Goal: Task Accomplishment & Management: Manage account settings

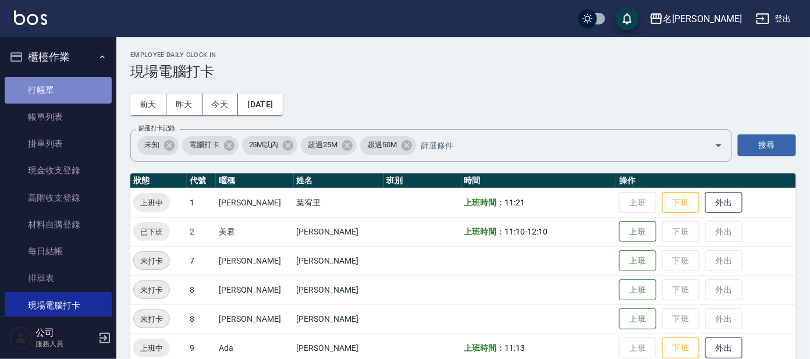
click at [98, 87] on link "打帳單" at bounding box center [58, 90] width 107 height 27
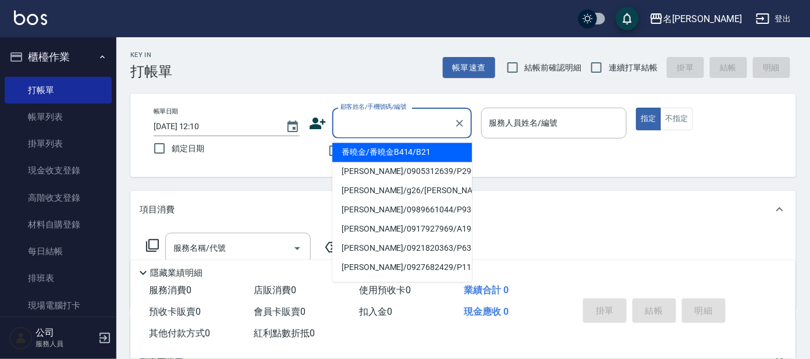
click at [380, 121] on input "顧客姓名/手機號碼/編號" at bounding box center [394, 123] width 112 height 20
type input "ㄖ"
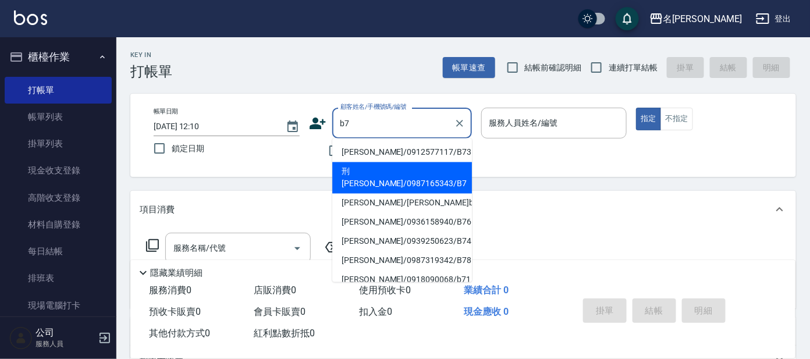
click at [409, 172] on li "刑[PERSON_NAME]/0987165343/B7" at bounding box center [402, 177] width 140 height 31
type input "刑[PERSON_NAME]/0987165343/B7"
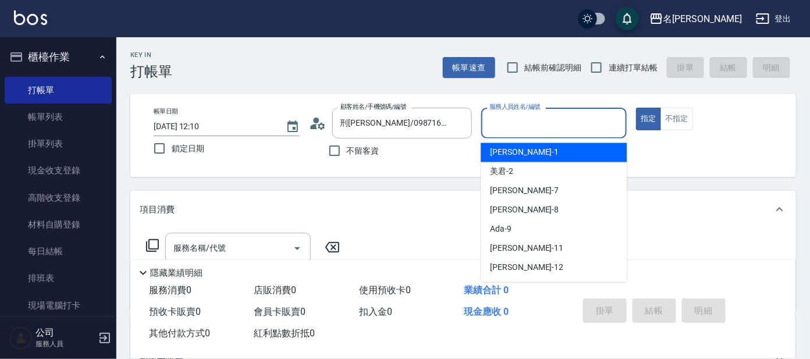
click at [534, 125] on input "服務人員姓名/編號" at bounding box center [555, 123] width 136 height 20
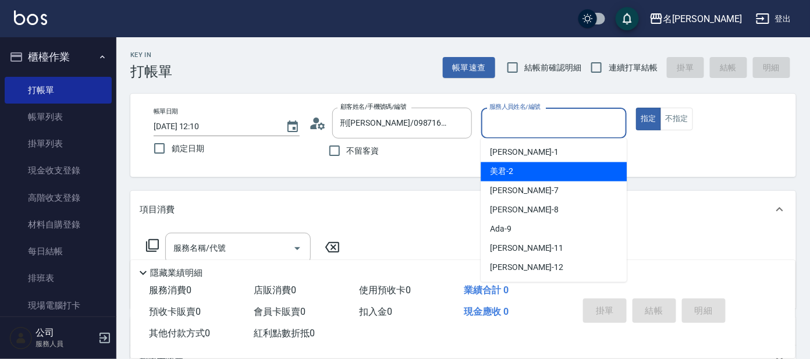
click at [543, 176] on div "美君 -2" at bounding box center [554, 171] width 146 height 19
type input "美君-2"
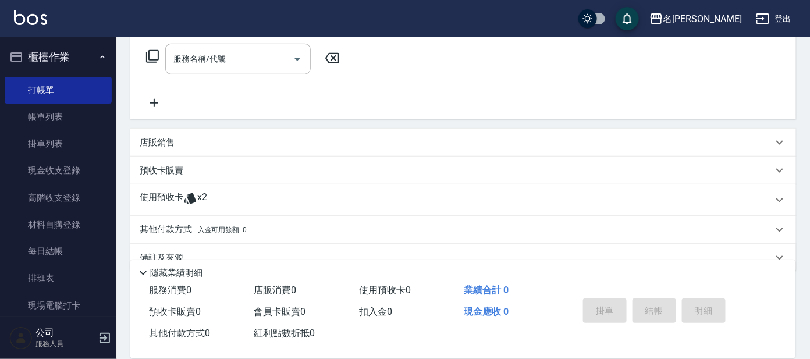
scroll to position [210, 0]
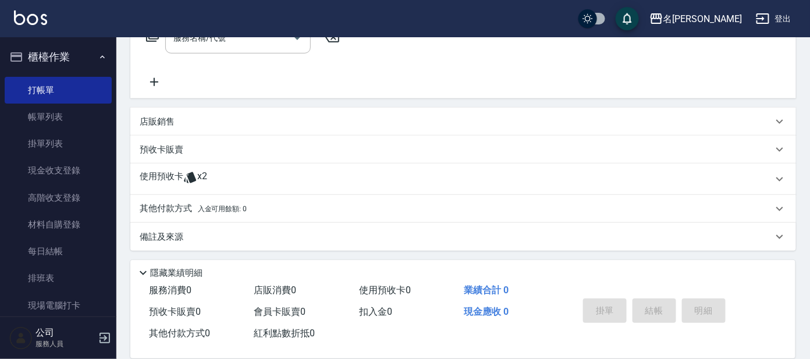
click at [348, 180] on div "使用預收卡 x2" at bounding box center [456, 179] width 633 height 17
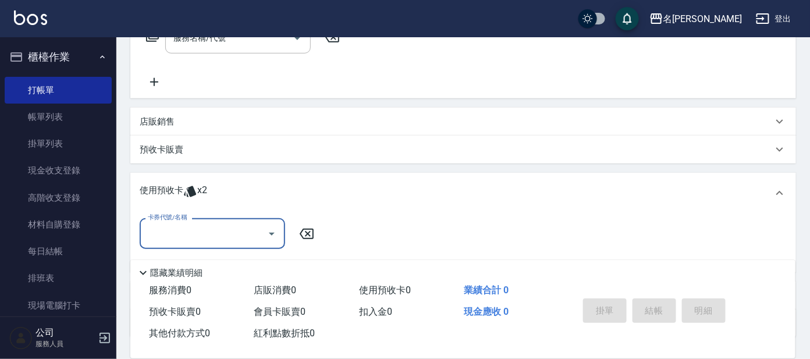
scroll to position [0, 0]
click at [231, 233] on input "卡券代號/名稱" at bounding box center [204, 234] width 118 height 20
drag, startPoint x: 244, startPoint y: 260, endPoint x: 259, endPoint y: 261, distance: 14.6
click at [254, 262] on div "頭皮全療程包套3次 剩餘2張" at bounding box center [213, 262] width 146 height 19
type input "頭皮全療程包套3次"
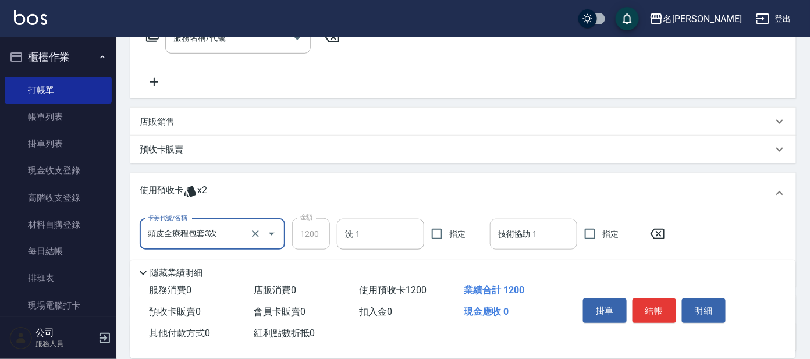
click at [516, 227] on input "技術協助-1" at bounding box center [533, 234] width 77 height 20
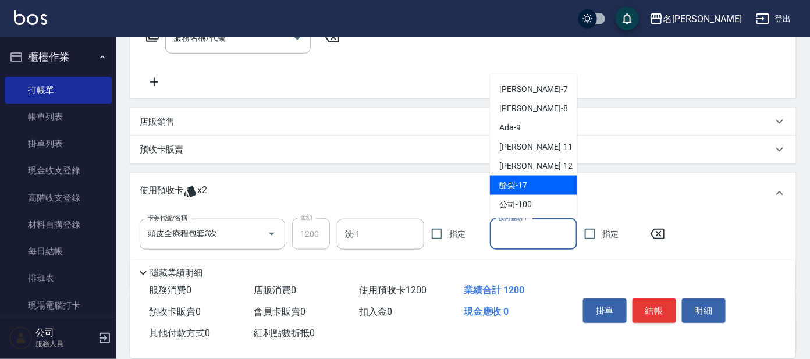
scroll to position [58, 0]
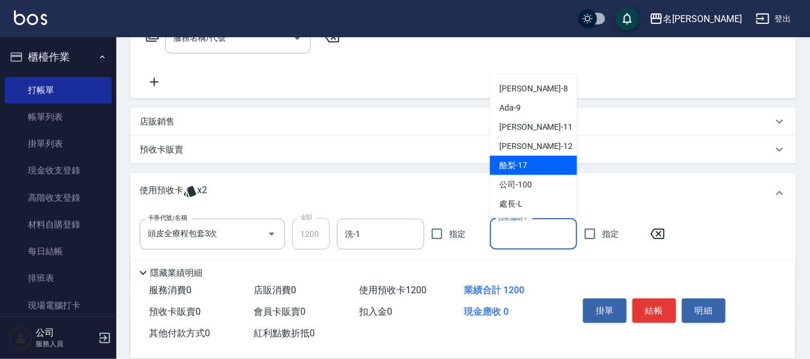
drag, startPoint x: 523, startPoint y: 171, endPoint x: 527, endPoint y: 165, distance: 7.0
click at [527, 165] on div "酪梨 -17" at bounding box center [533, 165] width 87 height 19
type input "酪梨-17"
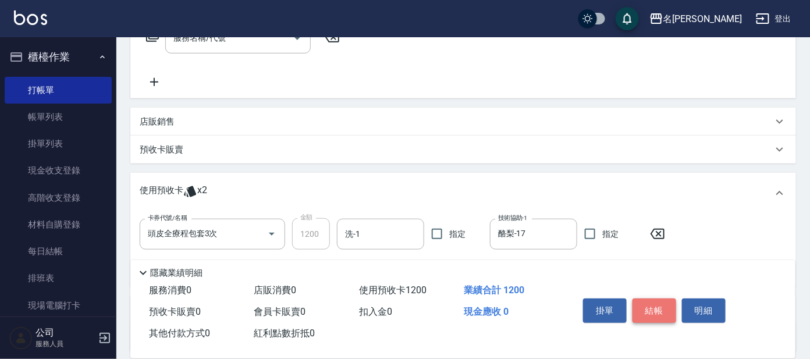
click at [650, 302] on button "結帳" at bounding box center [655, 311] width 44 height 24
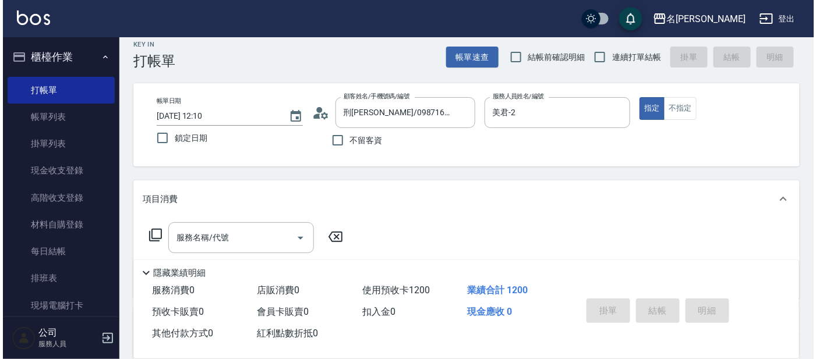
scroll to position [0, 0]
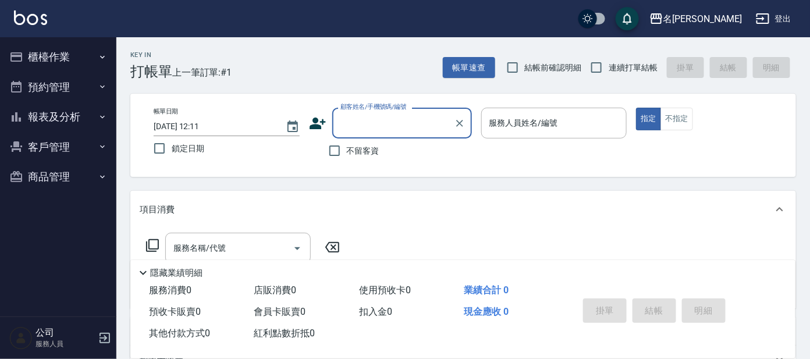
click at [73, 58] on button "櫃檯作業" at bounding box center [58, 57] width 107 height 30
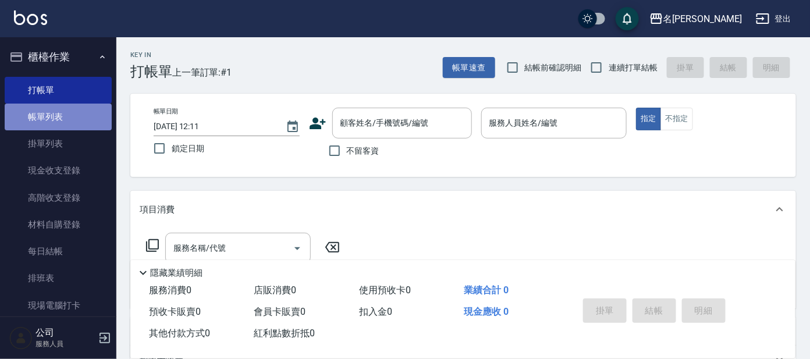
click at [68, 118] on link "帳單列表" at bounding box center [58, 117] width 107 height 27
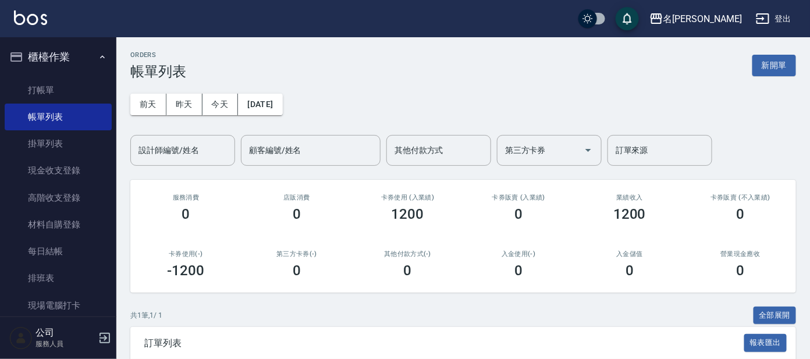
click at [71, 75] on ul "打帳單 帳單列表 掛單列表 現金收支登錄 高階收支登錄 材料自購登錄 每日結帳 排班表 現場電腦打卡" at bounding box center [58, 197] width 107 height 251
click at [76, 93] on link "打帳單" at bounding box center [58, 90] width 107 height 27
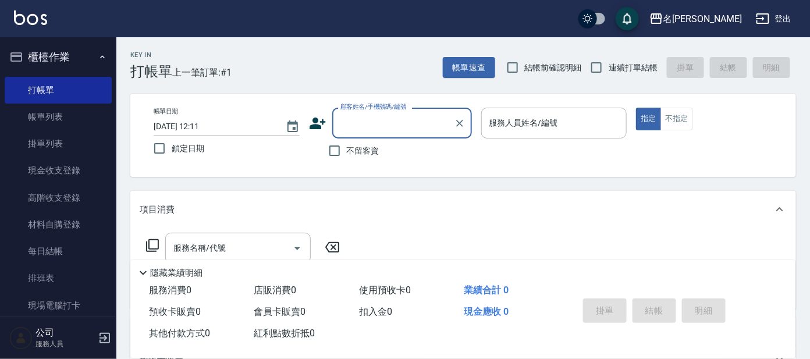
click at [376, 121] on input "顧客姓名/手機號碼/編號" at bounding box center [394, 123] width 112 height 20
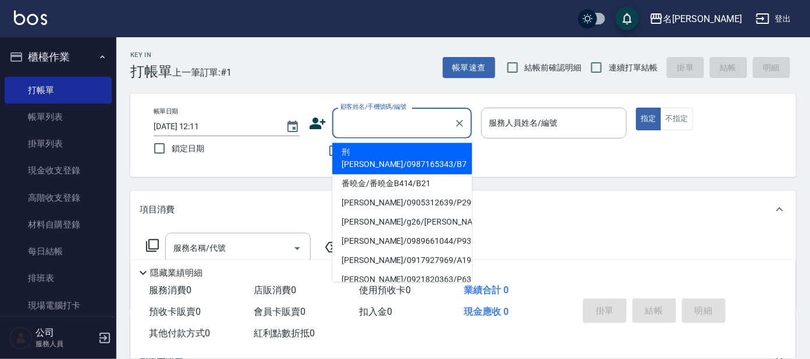
click at [398, 153] on li "刑[PERSON_NAME]/0987165343/B7" at bounding box center [402, 158] width 140 height 31
type input "刑[PERSON_NAME]/0987165343/B7"
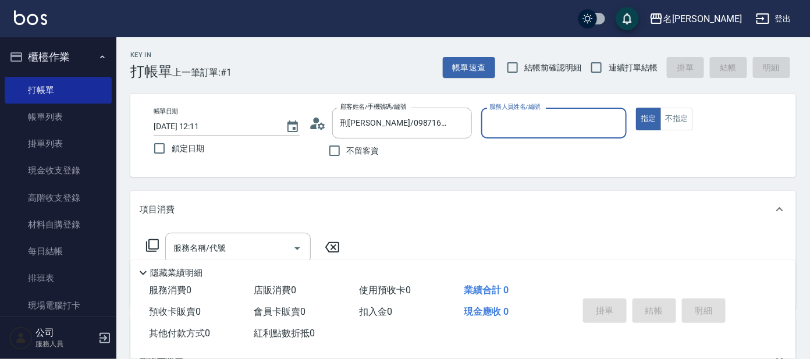
click at [530, 133] on div "服務人員姓名/編號" at bounding box center [554, 123] width 146 height 31
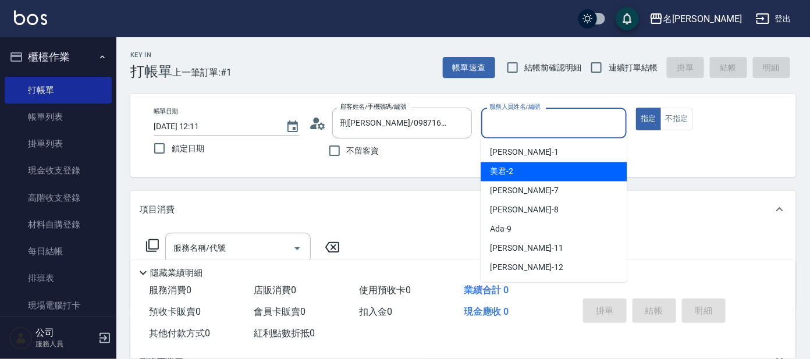
click at [499, 171] on span "美君 -2" at bounding box center [501, 172] width 23 height 12
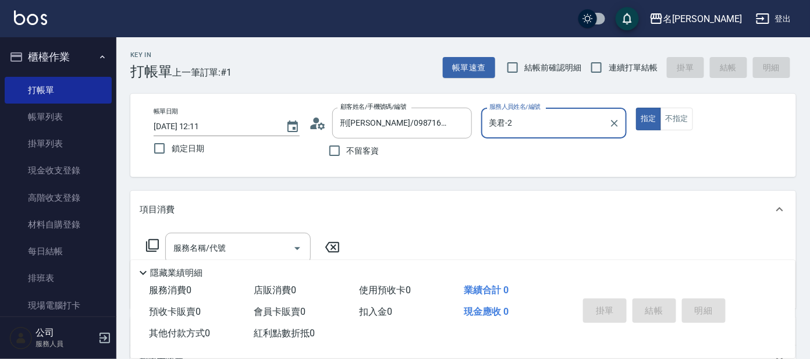
type input "美君-2"
click at [205, 250] on input "服務名稱/代號" at bounding box center [230, 248] width 118 height 20
click at [157, 242] on icon at bounding box center [153, 246] width 14 height 14
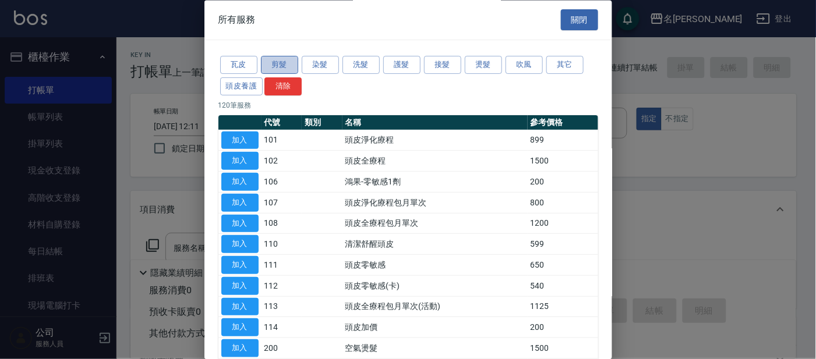
click at [269, 59] on button "剪髮" at bounding box center [279, 65] width 37 height 18
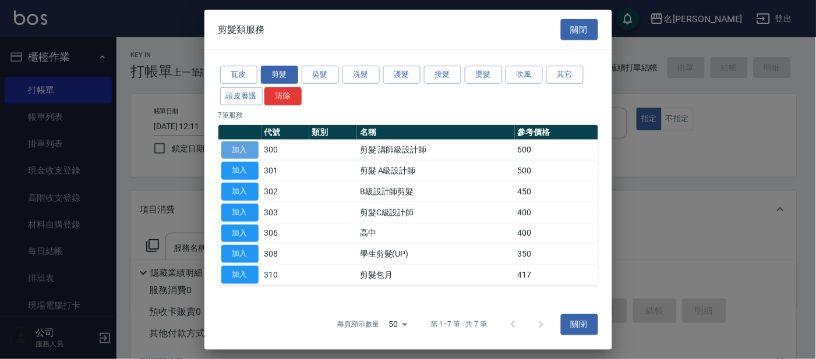
click at [248, 147] on button "加入" at bounding box center [239, 150] width 37 height 18
type input "剪髮 講師級設計師(300)"
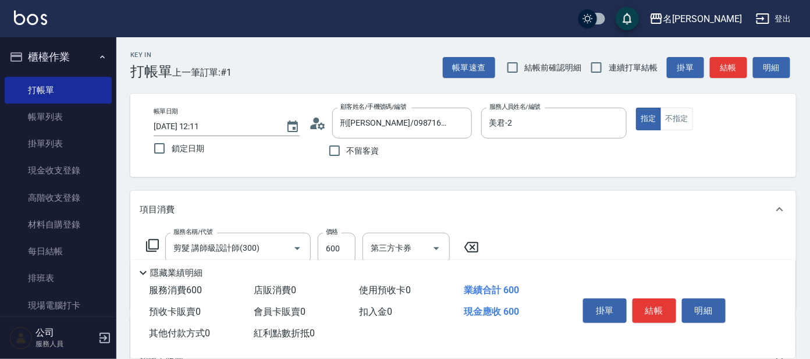
click at [151, 243] on icon at bounding box center [153, 246] width 14 height 14
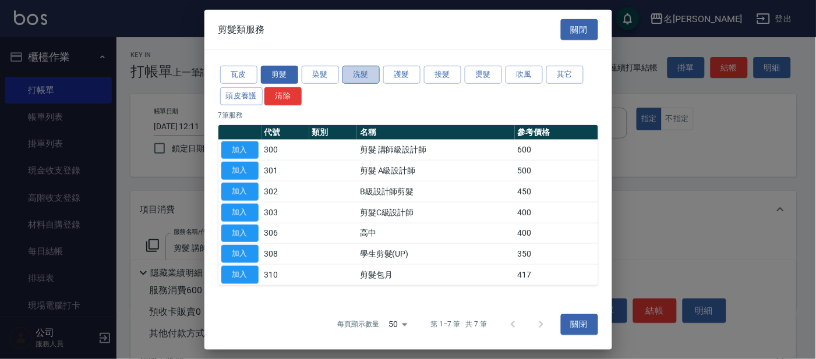
click at [359, 71] on button "洗髮" at bounding box center [360, 75] width 37 height 18
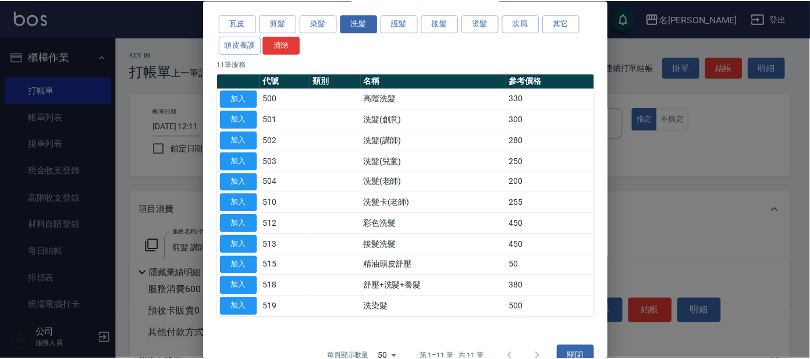
scroll to position [63, 0]
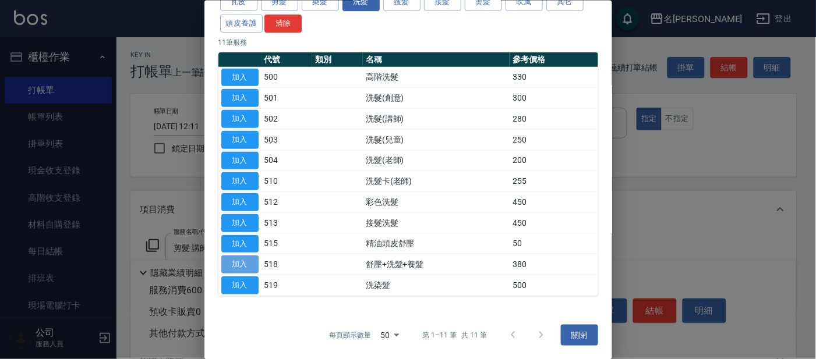
click at [249, 261] on button "加入" at bounding box center [239, 265] width 37 height 18
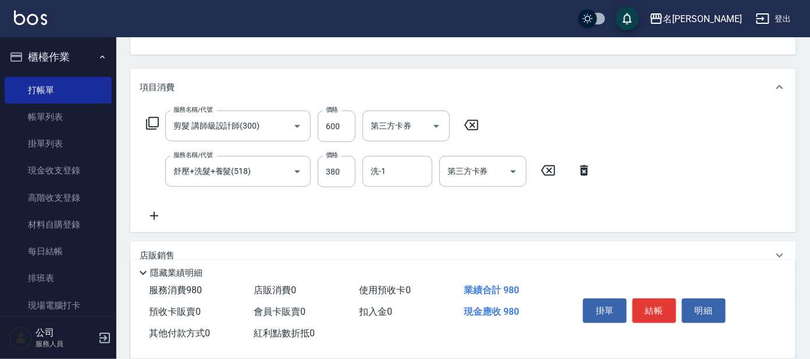
scroll to position [218, 0]
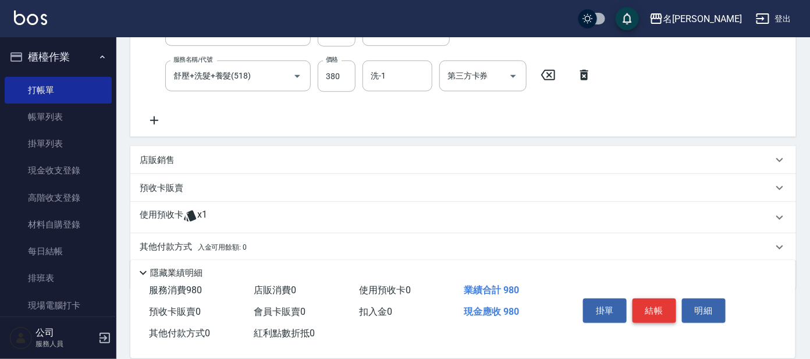
click at [653, 314] on button "結帳" at bounding box center [655, 311] width 44 height 24
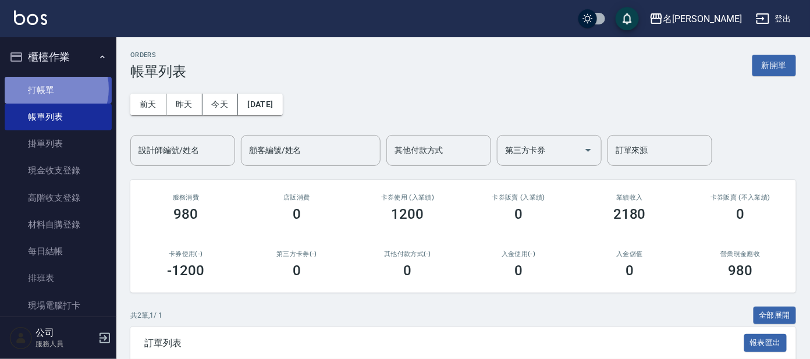
click at [50, 88] on link "打帳單" at bounding box center [58, 90] width 107 height 27
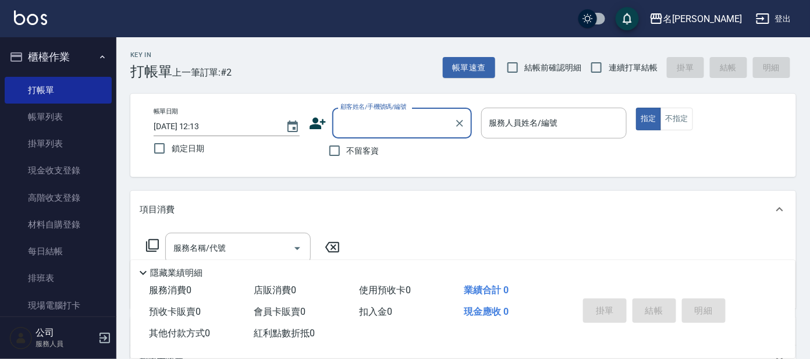
click at [399, 122] on input "顧客姓名/手機號碼/編號" at bounding box center [394, 123] width 112 height 20
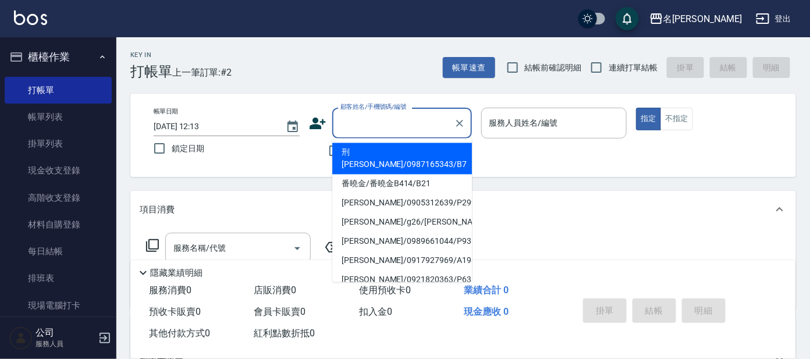
type input "i"
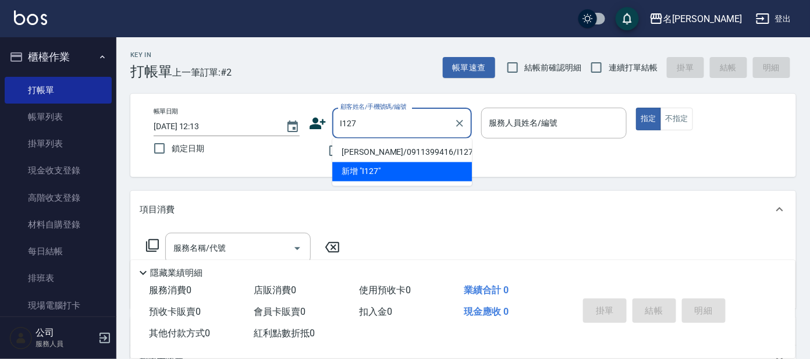
click at [454, 146] on li "[PERSON_NAME]/0911399416/I127" at bounding box center [402, 152] width 140 height 19
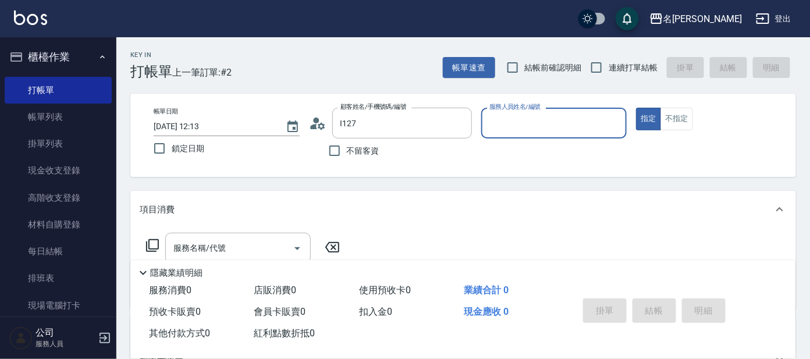
type input "[PERSON_NAME]/0911399416/I127"
type input "Ada-9"
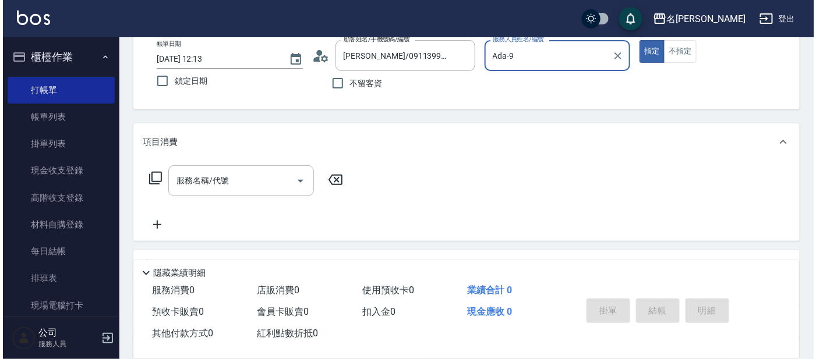
scroll to position [145, 0]
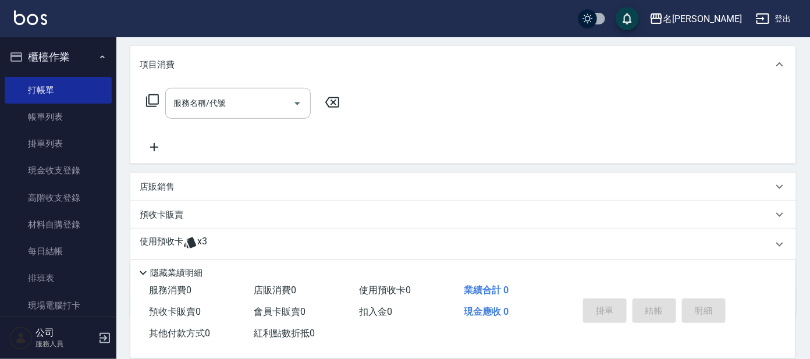
click at [148, 112] on div "服務名稱/代號 服務名稱/代號" at bounding box center [243, 103] width 207 height 31
click at [153, 104] on icon at bounding box center [153, 101] width 14 height 14
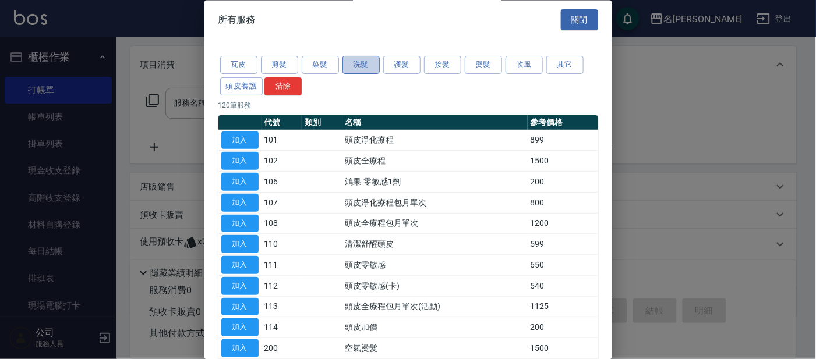
click at [359, 62] on button "洗髮" at bounding box center [360, 65] width 37 height 18
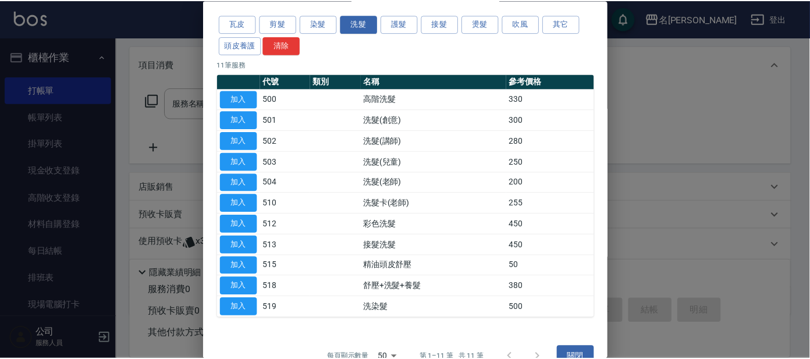
scroll to position [63, 0]
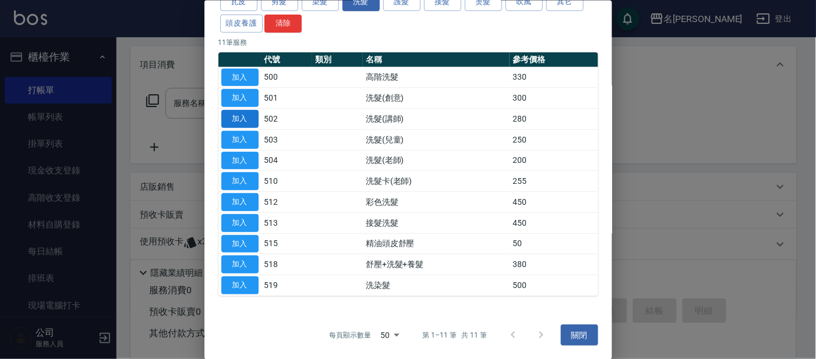
click at [241, 118] on button "加入" at bounding box center [239, 119] width 37 height 18
type input "洗髮(講師)(502)"
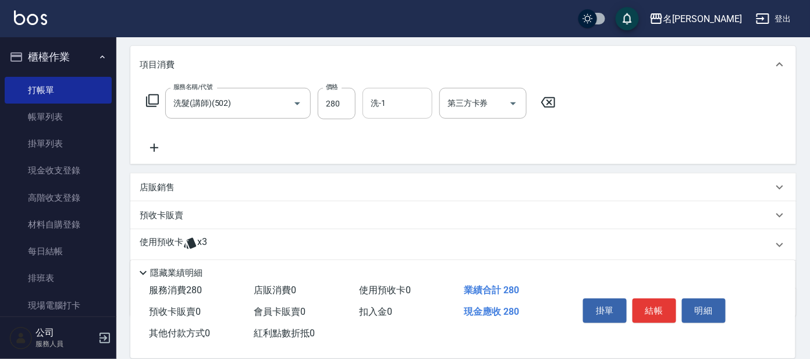
click at [396, 110] on input "洗-1" at bounding box center [397, 103] width 59 height 20
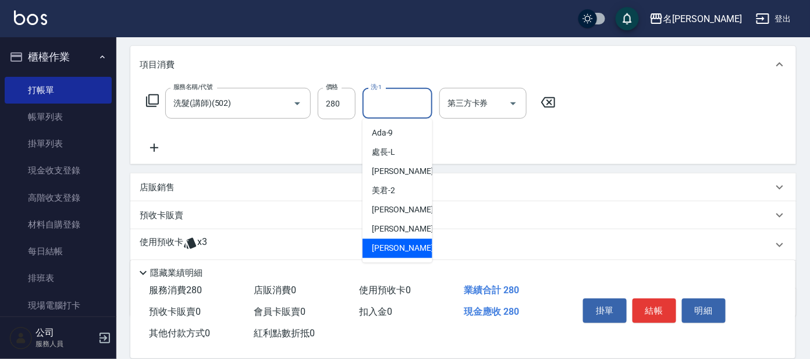
click at [391, 244] on span "[PERSON_NAME] -11" at bounding box center [408, 249] width 73 height 12
type input "[PERSON_NAME]-11"
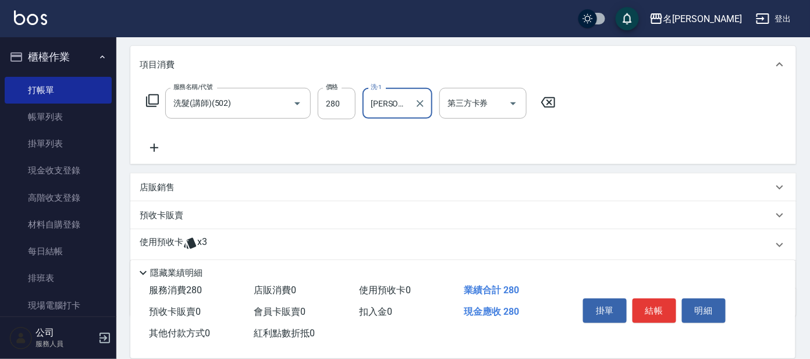
click at [152, 94] on icon at bounding box center [153, 101] width 14 height 14
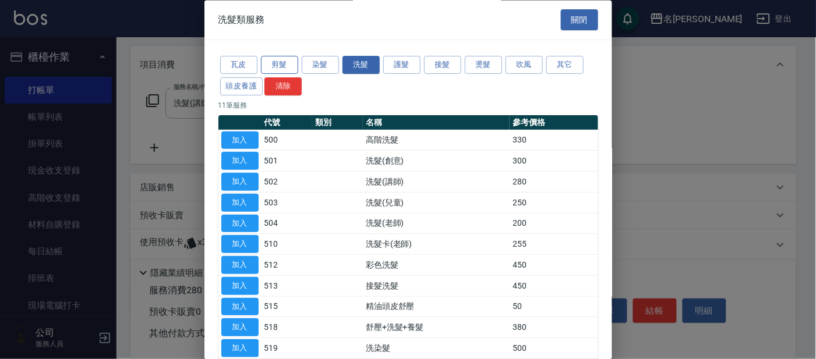
click at [276, 63] on button "剪髮" at bounding box center [279, 65] width 37 height 18
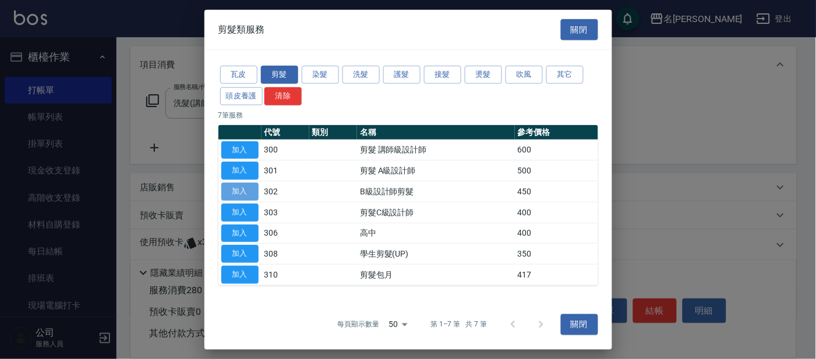
click at [247, 191] on button "加入" at bounding box center [239, 192] width 37 height 18
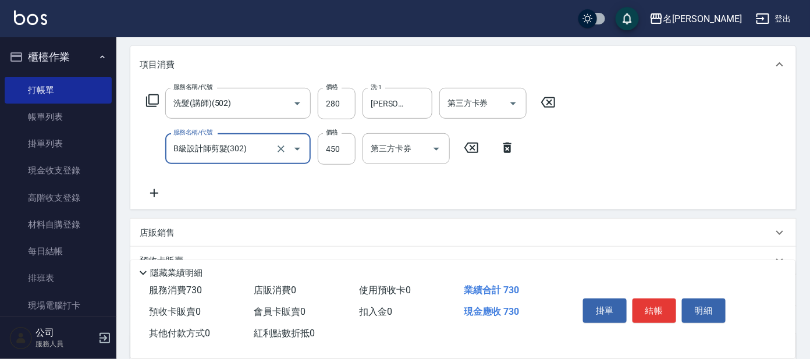
click at [253, 147] on input "B級設計師剪髮(302)" at bounding box center [222, 149] width 102 height 20
click at [511, 144] on icon at bounding box center [507, 148] width 29 height 14
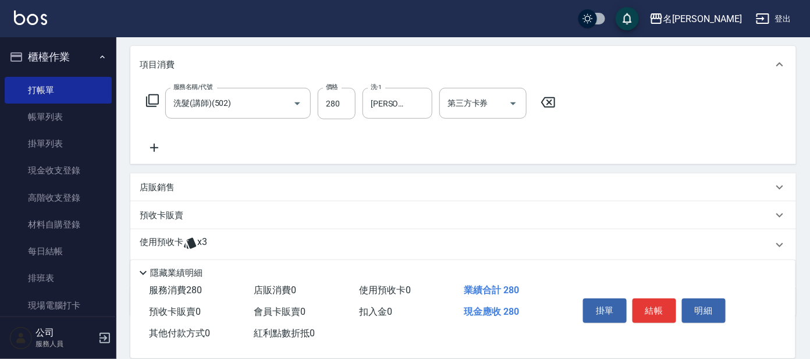
click at [149, 99] on icon at bounding box center [152, 100] width 13 height 13
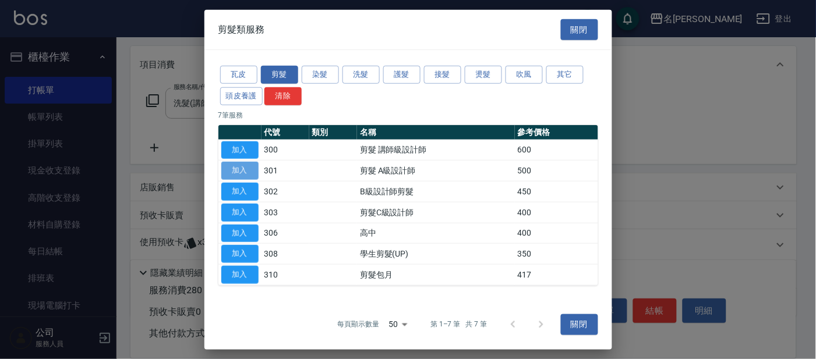
click at [249, 166] on button "加入" at bounding box center [239, 171] width 37 height 18
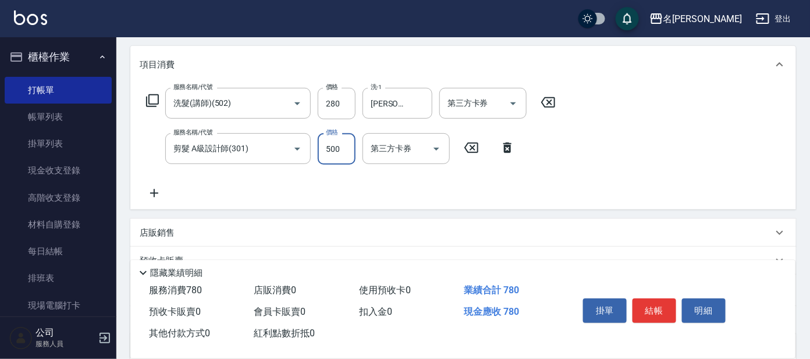
click at [349, 152] on input "500" at bounding box center [337, 148] width 38 height 31
type input "450"
click at [675, 130] on div "服務名稱/代號 洗髮(講師)(502) 服務名稱/代號 價格 280 價格 洗-1 曉晴-11 洗-1 第三方卡券 第三方卡券 服務名稱/代號 剪髮 A級設計…" at bounding box center [463, 146] width 666 height 126
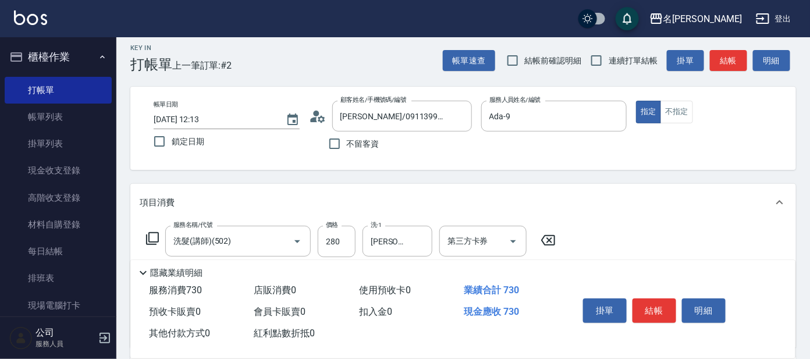
scroll to position [0, 0]
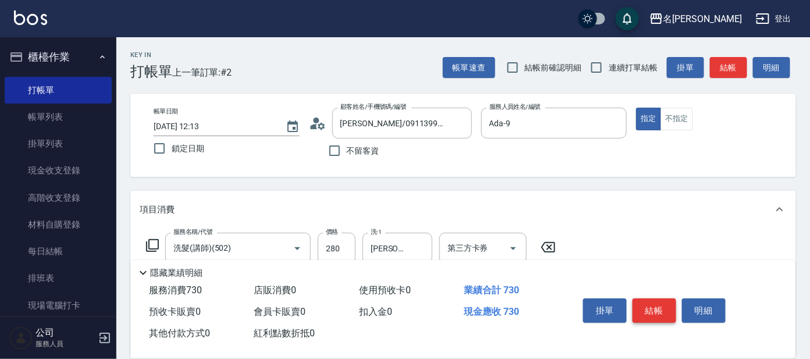
click at [650, 302] on button "結帳" at bounding box center [655, 311] width 44 height 24
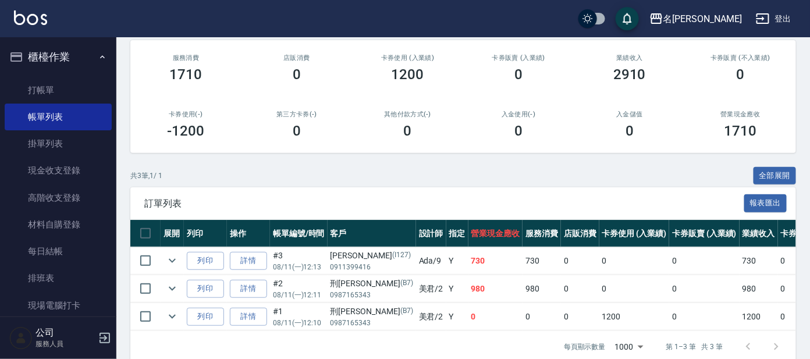
scroll to position [145, 0]
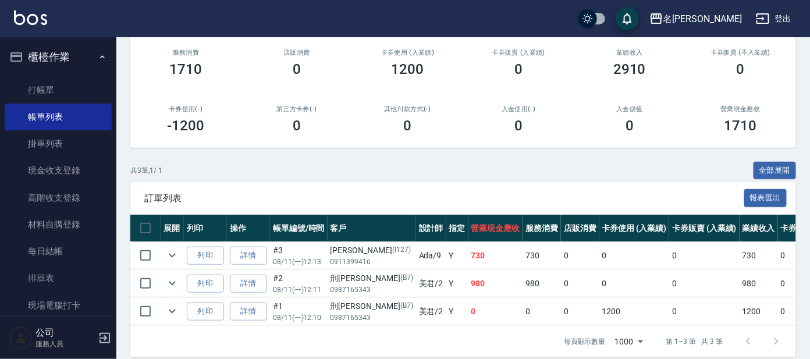
click at [78, 73] on ul "打帳單 帳單列表 掛單列表 現金收支登錄 高階收支登錄 材料自購登錄 每日結帳 排班表 現場電腦打卡" at bounding box center [58, 197] width 107 height 251
click at [76, 84] on link "打帳單" at bounding box center [58, 90] width 107 height 27
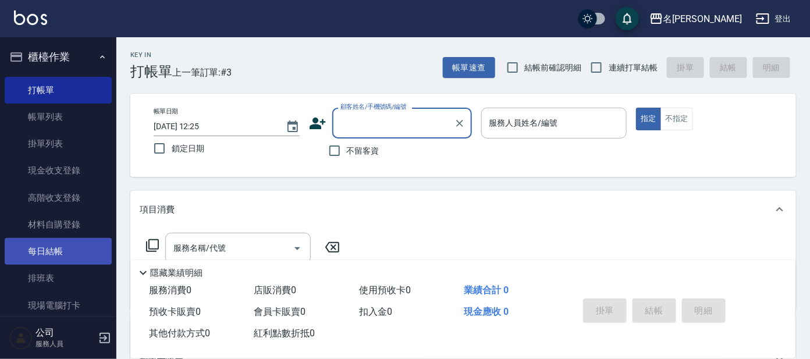
click at [49, 248] on link "每日結帳" at bounding box center [58, 251] width 107 height 27
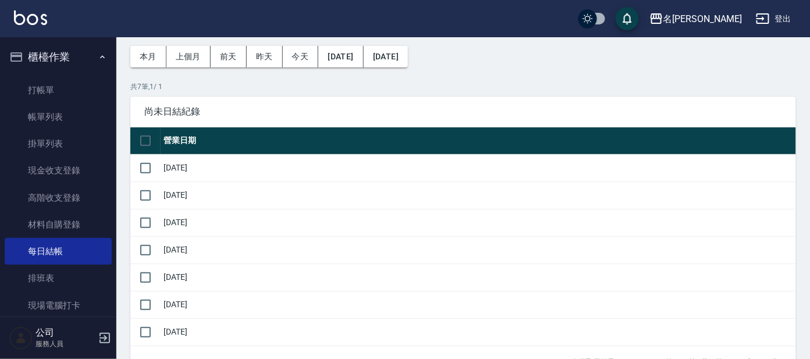
scroll to position [72, 0]
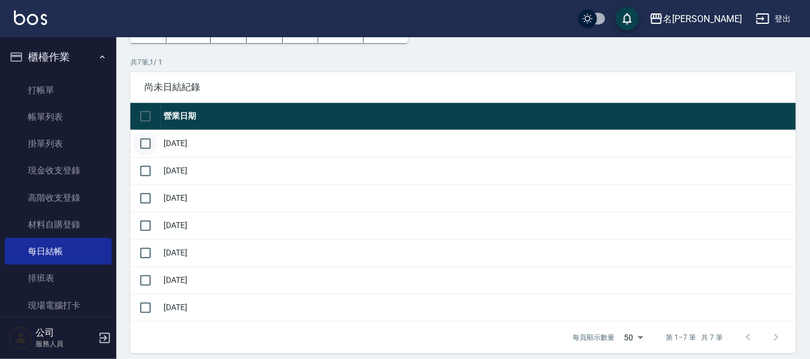
click at [146, 140] on input "checkbox" at bounding box center [145, 144] width 24 height 24
checkbox input "true"
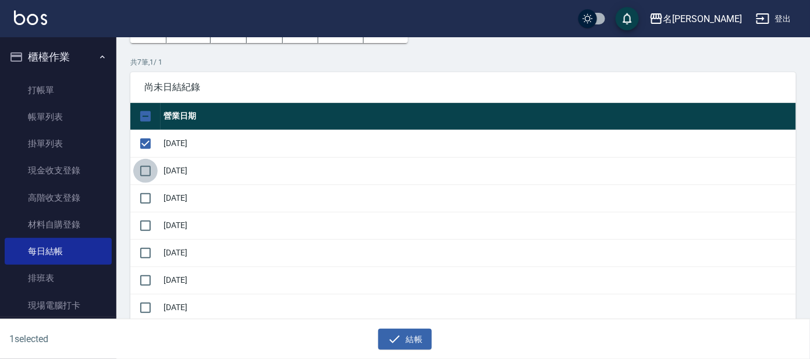
click at [144, 171] on input "checkbox" at bounding box center [145, 171] width 24 height 24
checkbox input "true"
click at [148, 196] on input "checkbox" at bounding box center [145, 198] width 24 height 24
checkbox input "true"
click at [148, 224] on input "checkbox" at bounding box center [145, 226] width 24 height 24
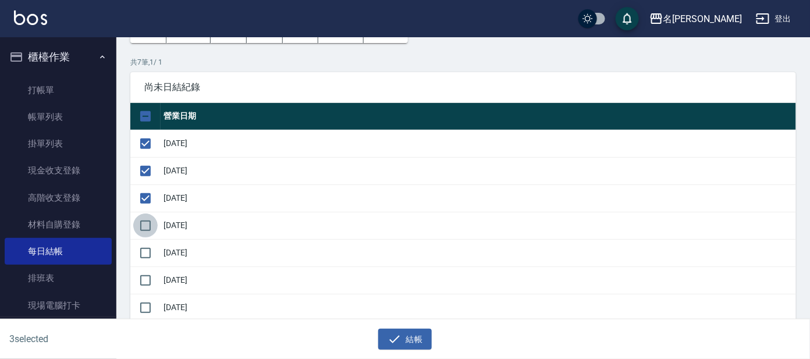
checkbox input "true"
click at [143, 251] on input "checkbox" at bounding box center [145, 253] width 24 height 24
checkbox input "true"
click at [146, 275] on input "checkbox" at bounding box center [145, 280] width 24 height 24
checkbox input "true"
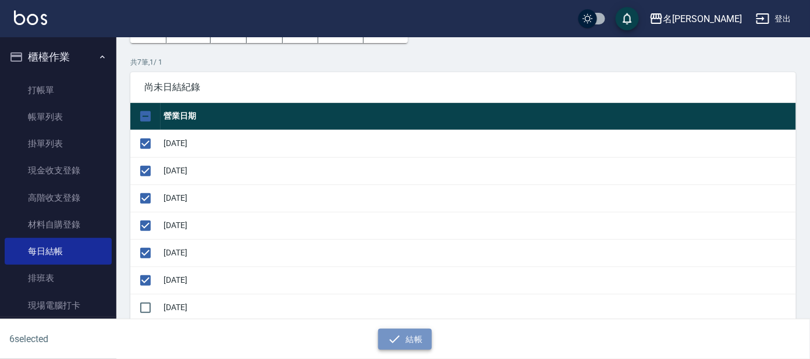
click at [406, 339] on button "結帳" at bounding box center [405, 340] width 54 height 22
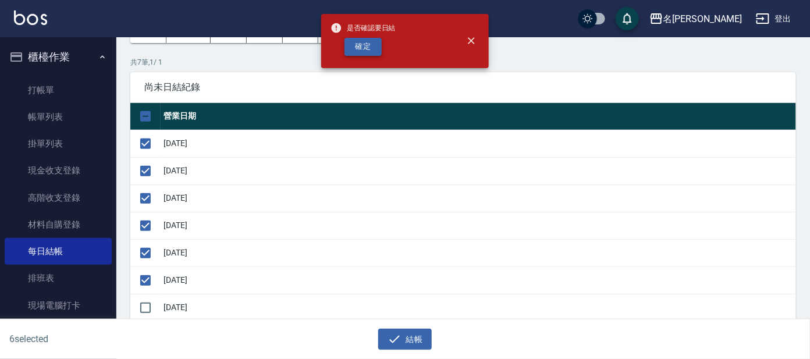
click at [360, 47] on button "確定" at bounding box center [363, 47] width 37 height 18
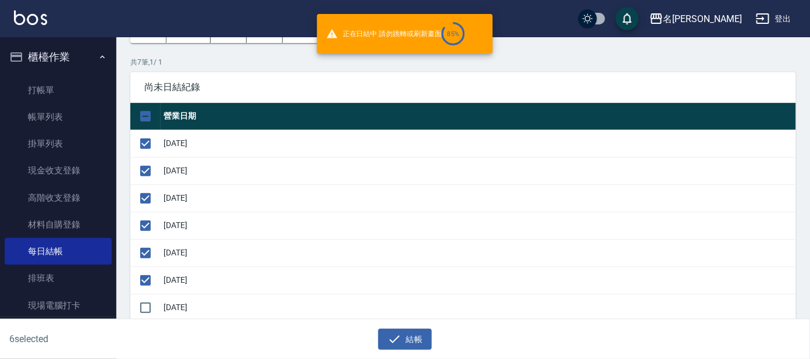
checkbox input "false"
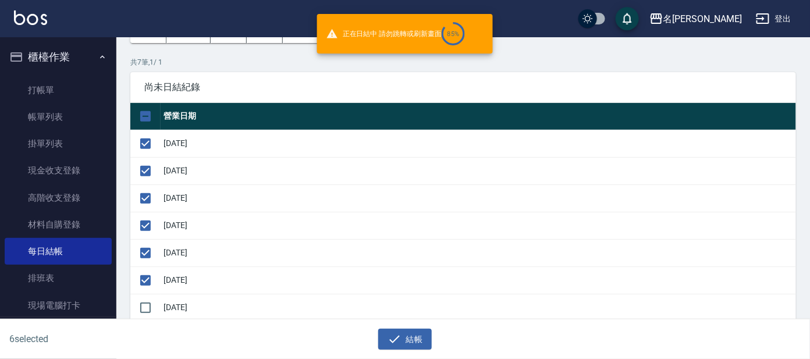
checkbox input "false"
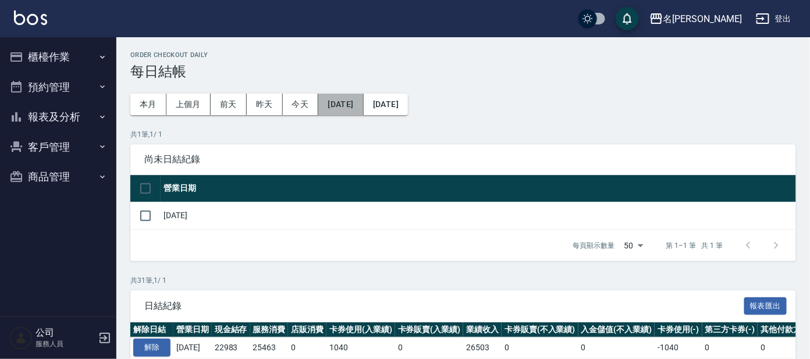
click at [349, 108] on button "[DATE]" at bounding box center [340, 105] width 45 height 22
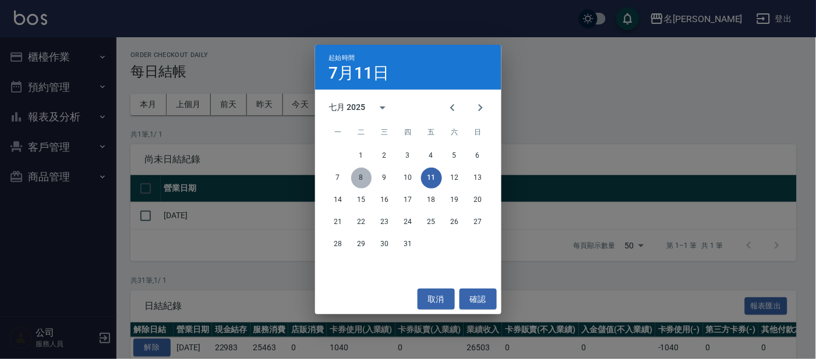
click at [362, 176] on button "8" at bounding box center [361, 178] width 21 height 21
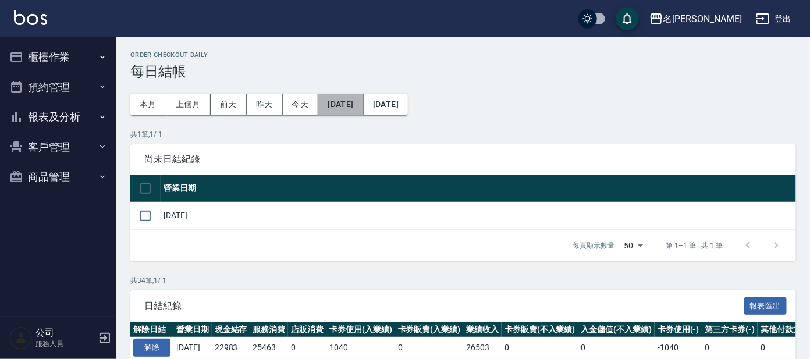
click at [363, 104] on button "2025/07/08" at bounding box center [340, 105] width 45 height 22
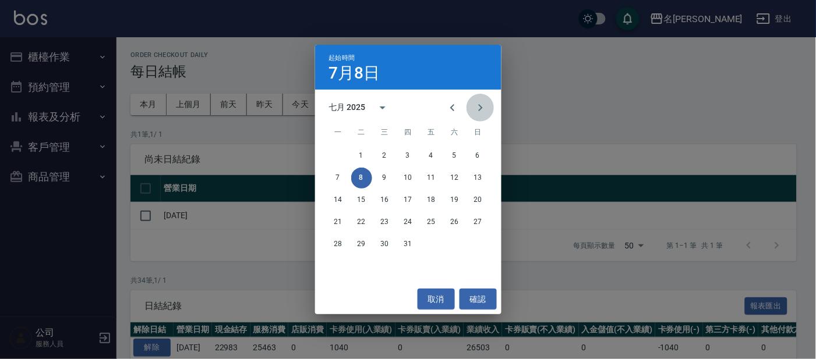
click at [480, 107] on icon "Next month" at bounding box center [480, 108] width 14 height 14
click at [432, 176] on button "8" at bounding box center [431, 178] width 21 height 21
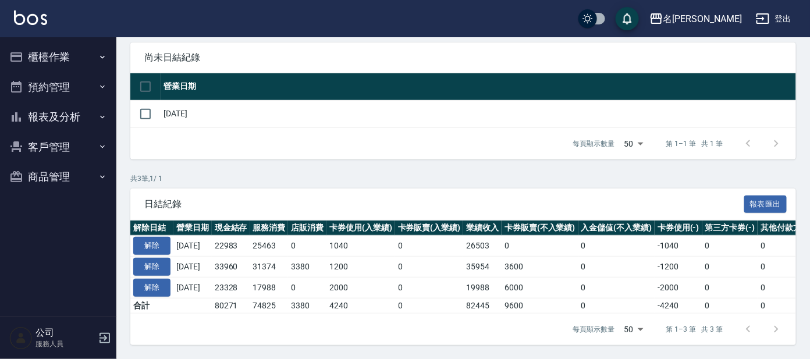
scroll to position [112, 0]
